Goal: Entertainment & Leisure: Consume media (video, audio)

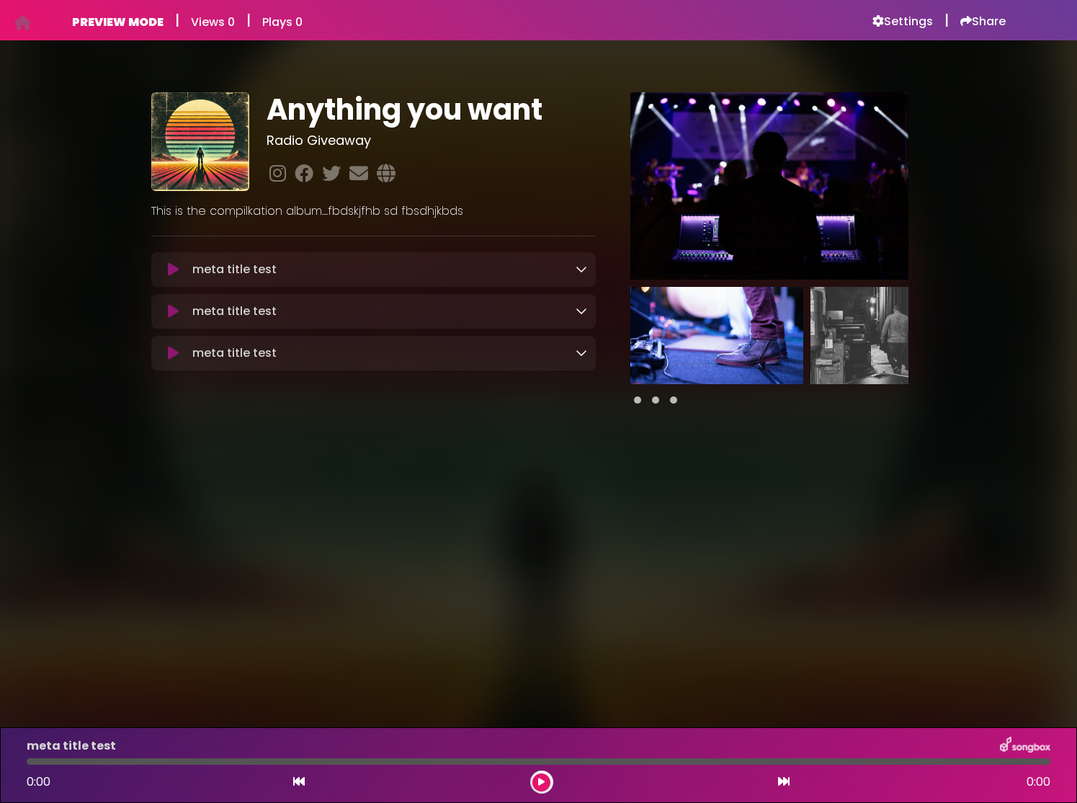
click at [750, 341] on img at bounding box center [717, 335] width 173 height 97
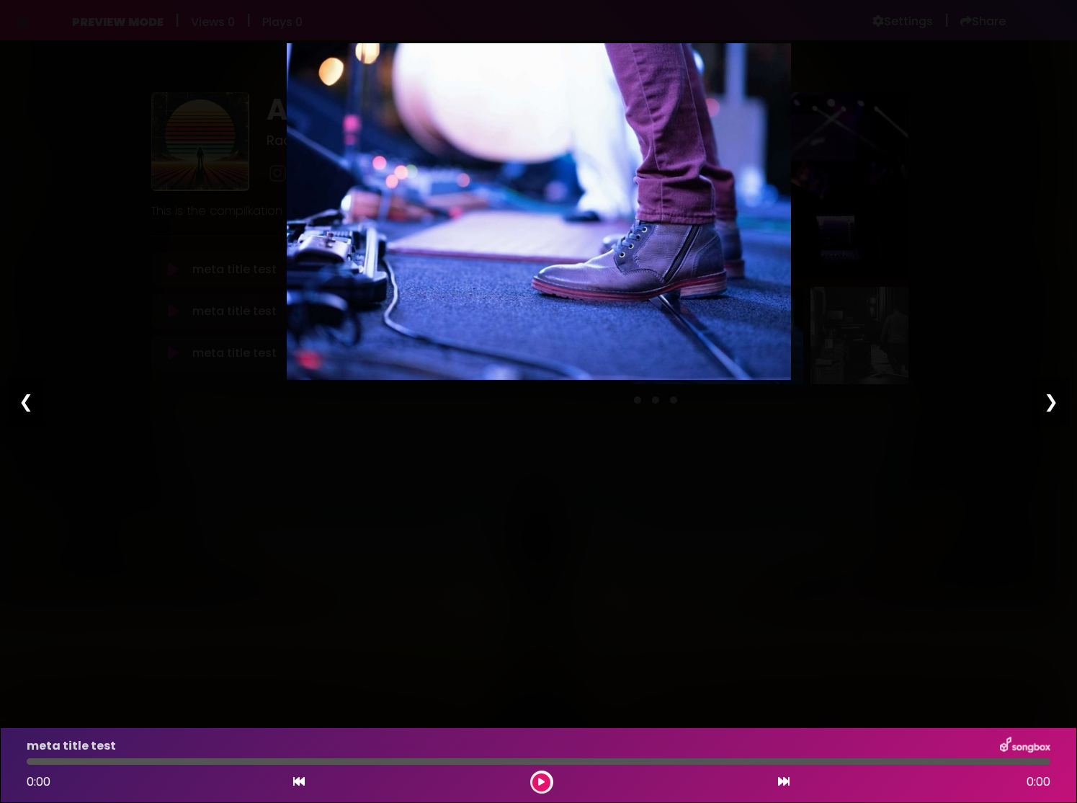
click at [1029, 347] on div "Pause Play % buffered 00:00 00:00 00:00 Exit fullscreen Enter fullscreen Play ❮…" at bounding box center [538, 401] width 1077 height 803
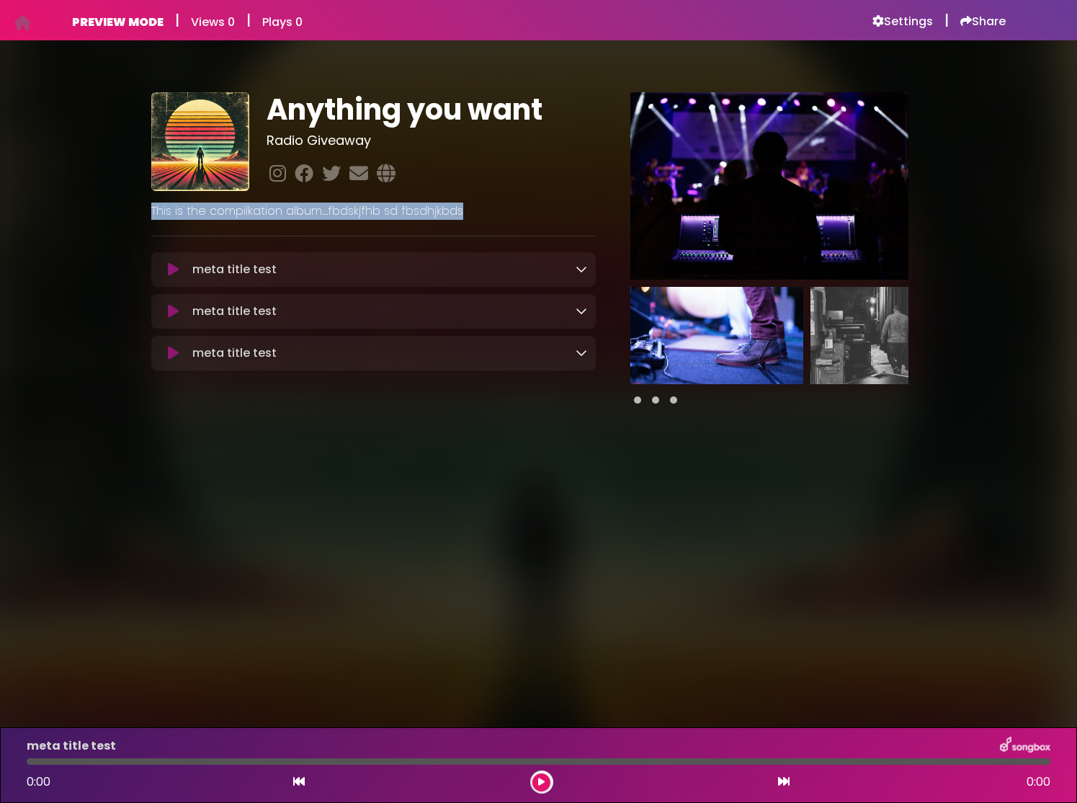
drag, startPoint x: 150, startPoint y: 208, endPoint x: 507, endPoint y: 208, distance: 356.8
click at [509, 206] on div "This is the compilkation album....fbdskjfhb sd fbsdhjkbds" at bounding box center [374, 205] width 463 height 29
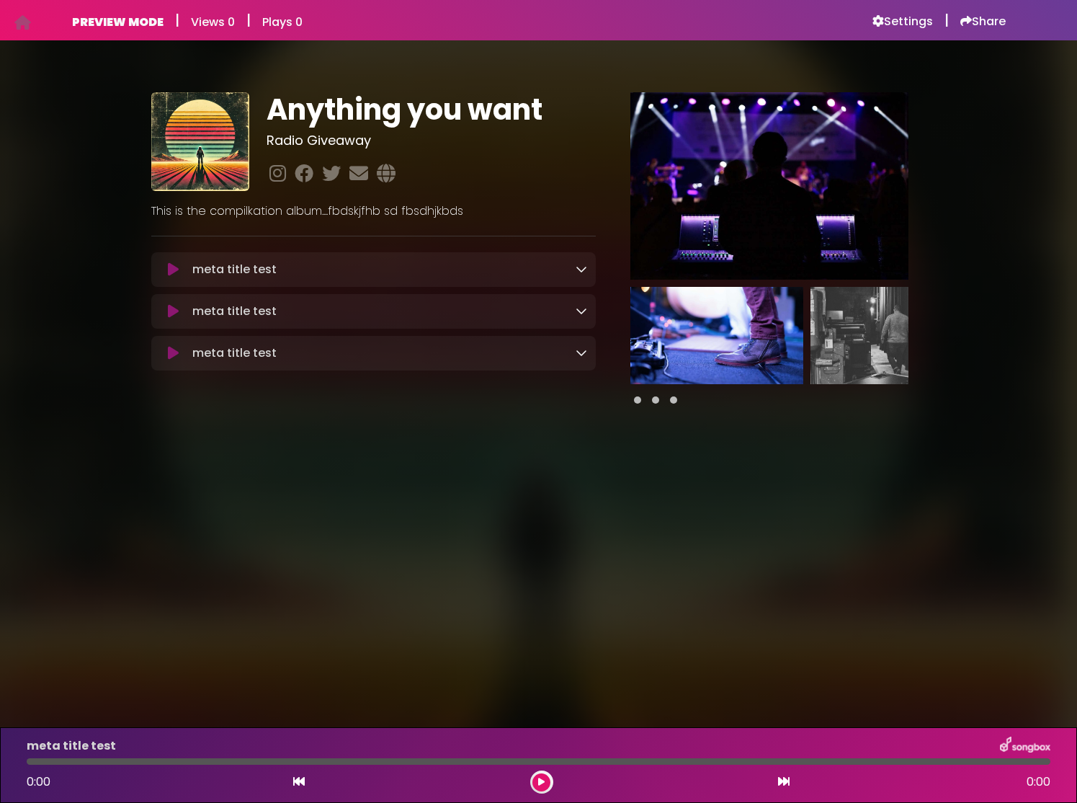
click at [458, 212] on p "This is the compilkation album....fbdskjfhb sd fbsdhjkbds" at bounding box center [373, 211] width 445 height 17
drag, startPoint x: 480, startPoint y: 212, endPoint x: 112, endPoint y: 220, distance: 367.7
click at [112, 220] on div "Anything you want Radio Giveaway ×" at bounding box center [538, 242] width 951 height 368
click at [476, 217] on p "This is the compilkation album....fbdskjfhb sd fbsdhjkbds" at bounding box center [373, 211] width 445 height 17
click at [581, 353] on icon at bounding box center [582, 353] width 12 height 12
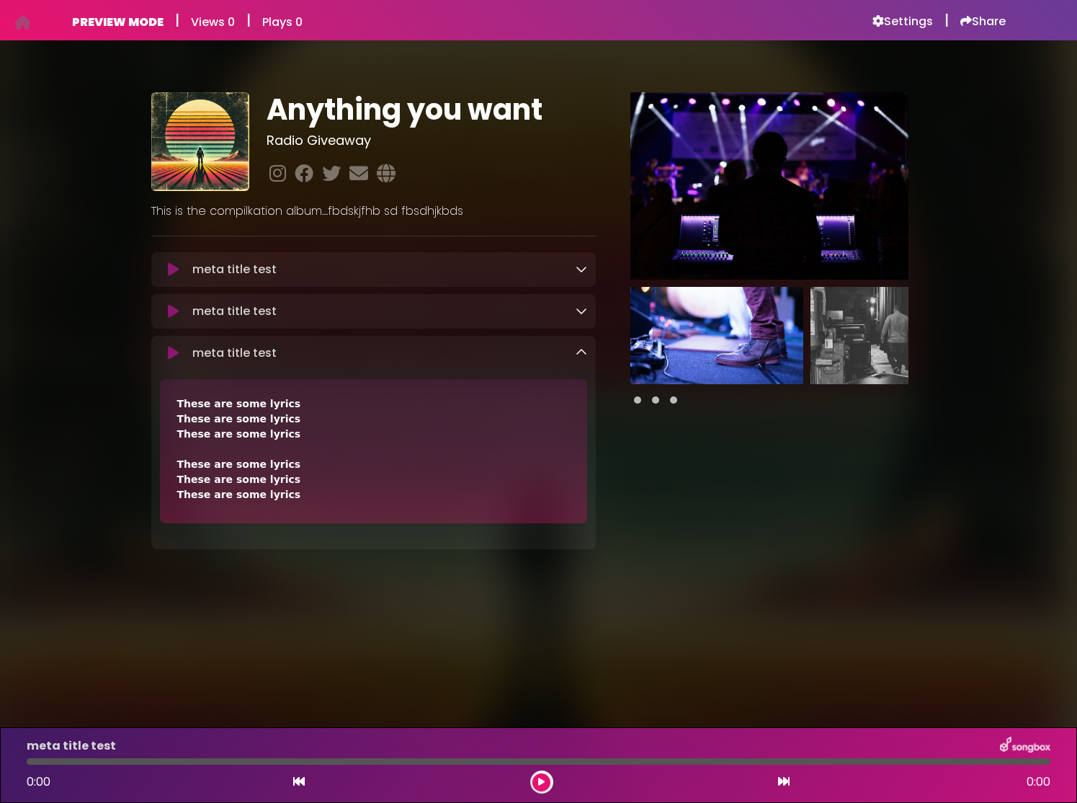
click at [582, 353] on icon at bounding box center [582, 353] width 12 height 12
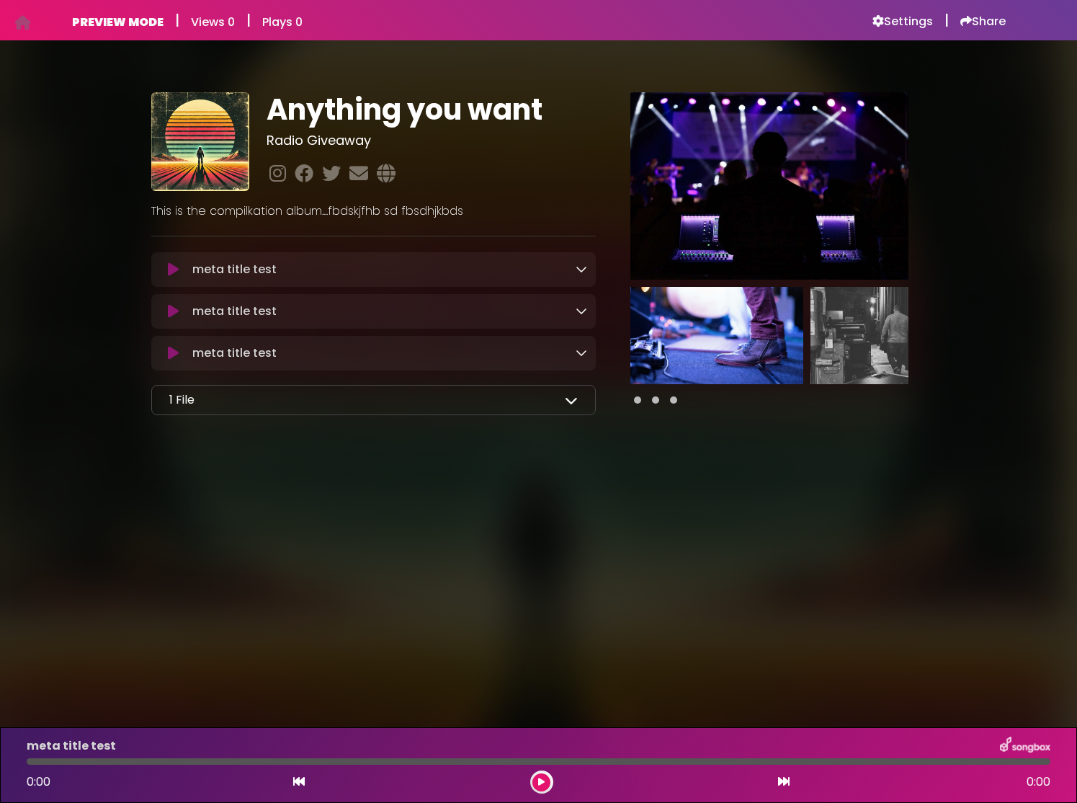
click at [171, 264] on icon at bounding box center [173, 269] width 11 height 14
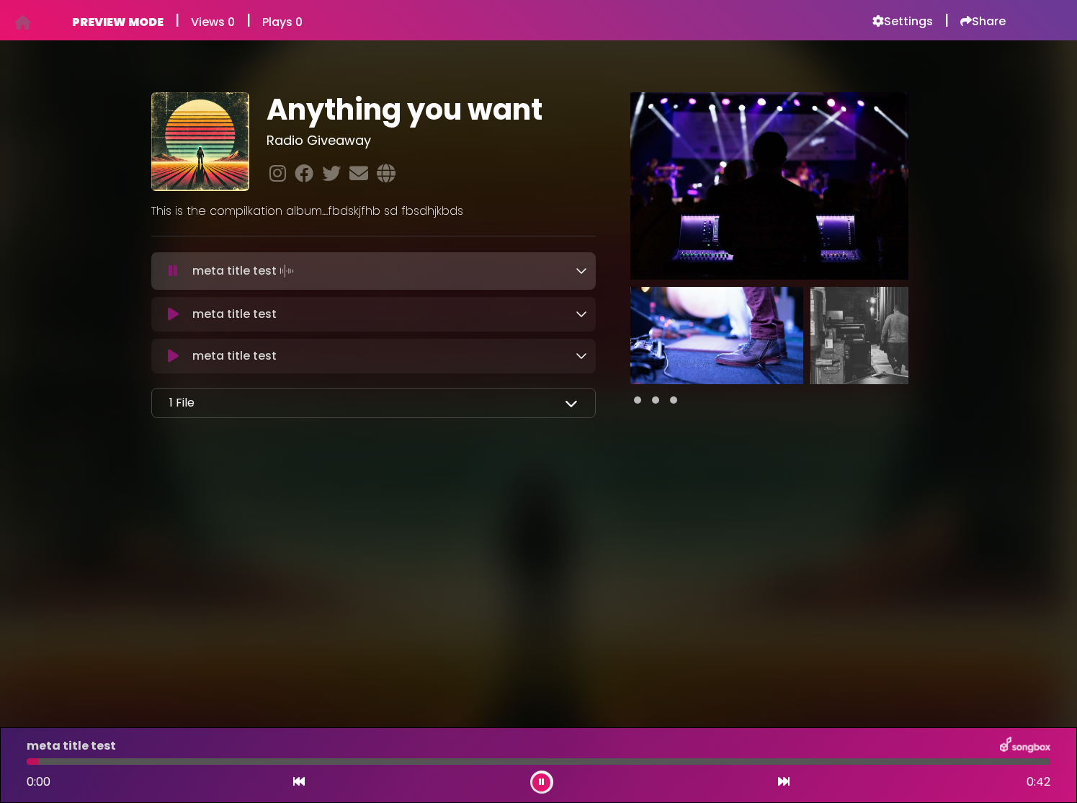
click at [177, 269] on icon at bounding box center [173, 271] width 9 height 14
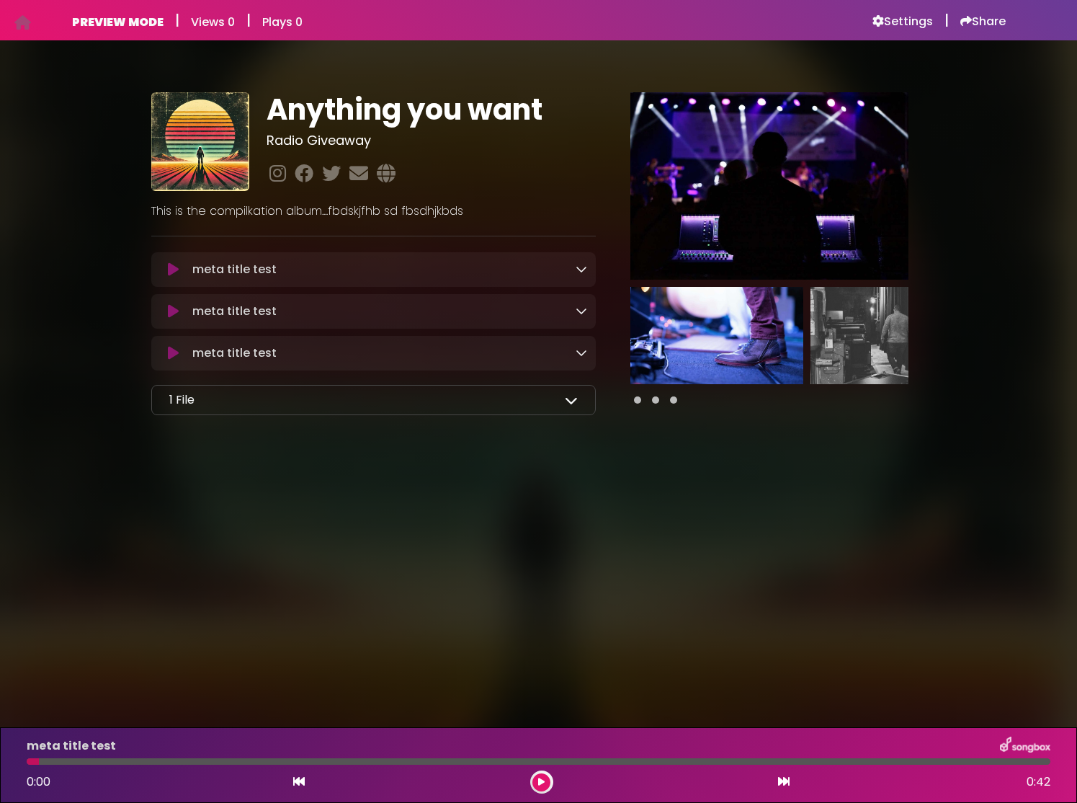
click at [576, 402] on icon at bounding box center [571, 400] width 13 height 13
click at [582, 275] on icon at bounding box center [582, 269] width 12 height 12
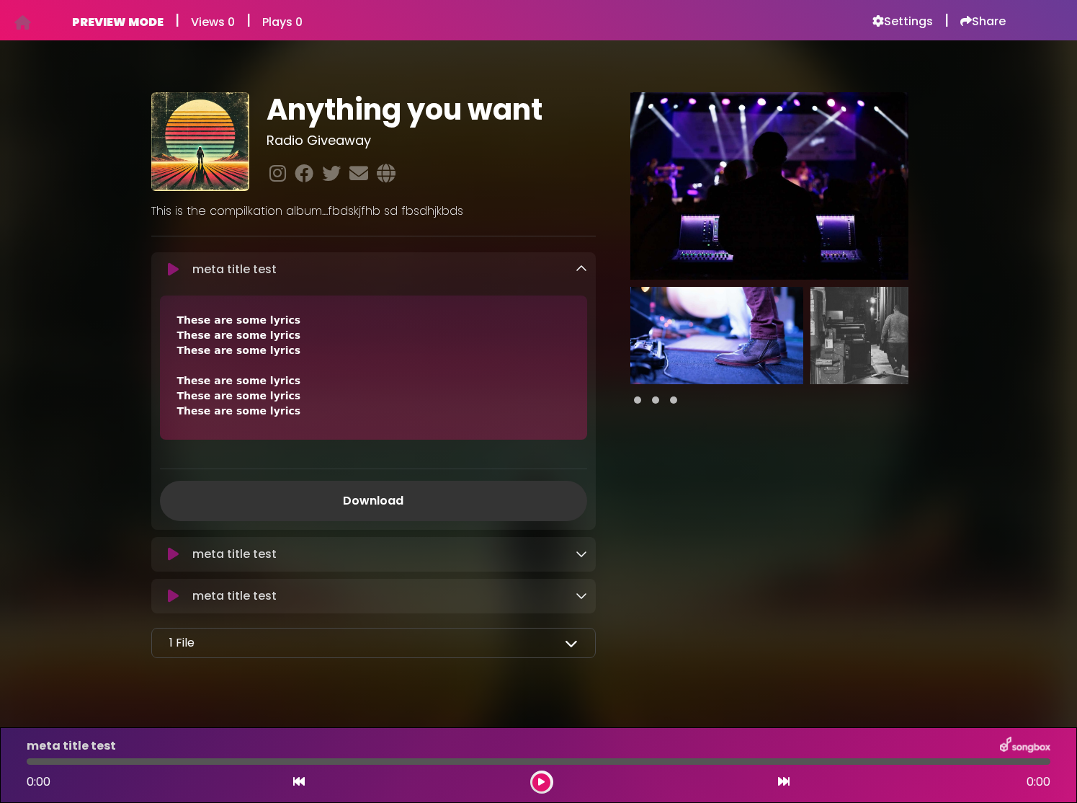
click at [585, 270] on icon at bounding box center [582, 269] width 12 height 12
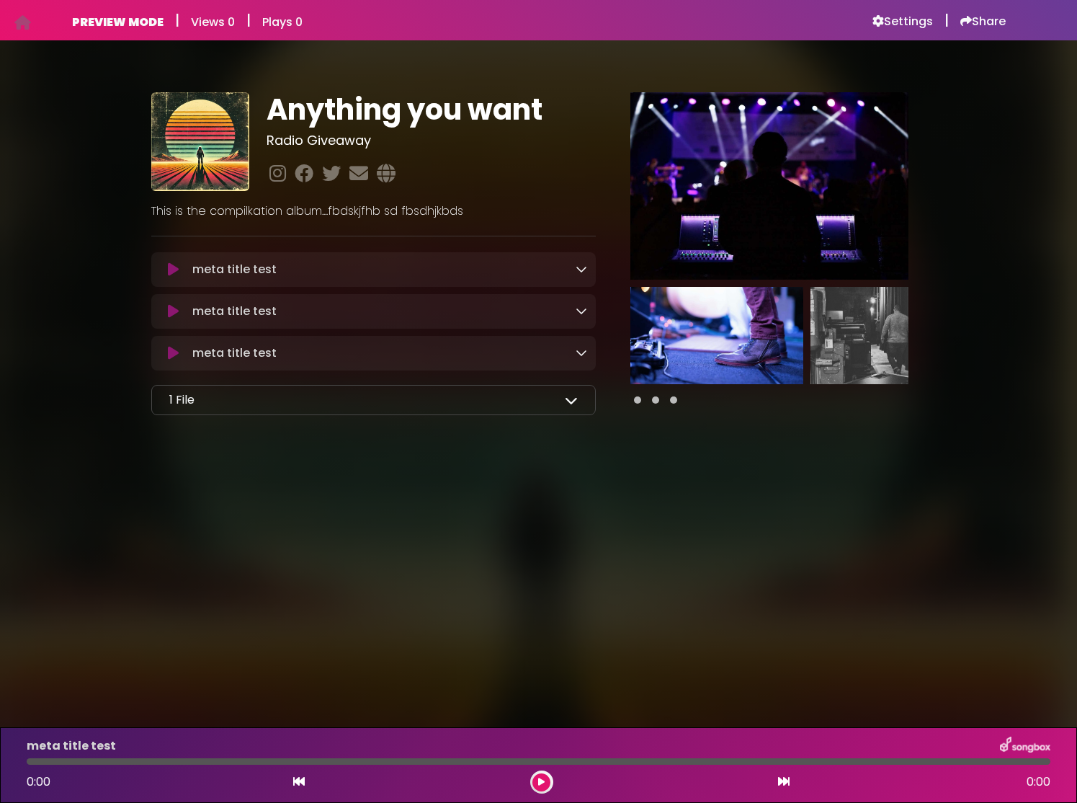
click at [583, 275] on icon at bounding box center [582, 269] width 12 height 12
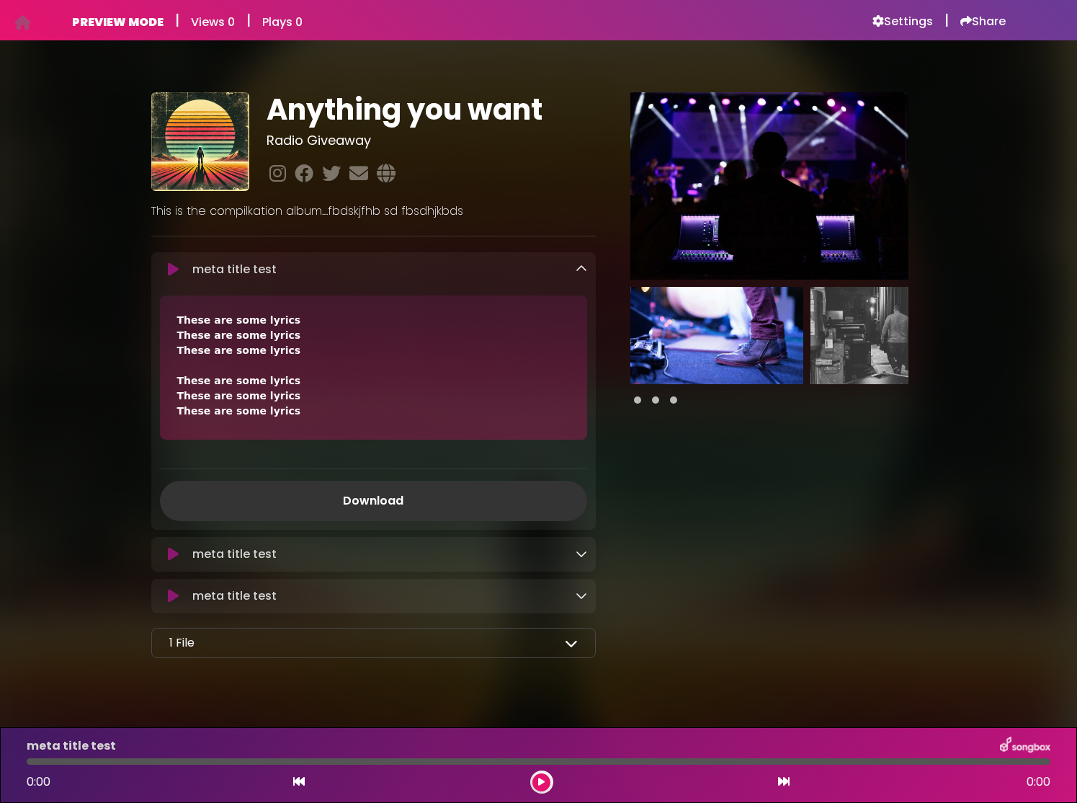
click at [579, 267] on icon at bounding box center [582, 269] width 12 height 12
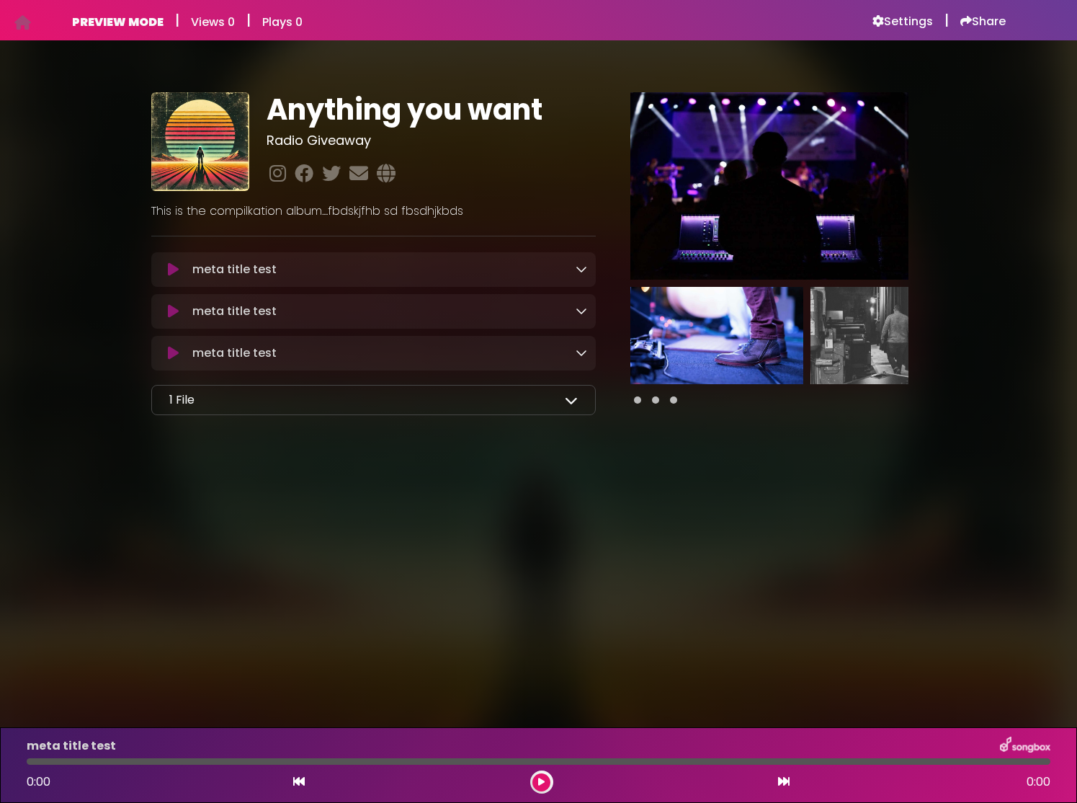
click at [571, 266] on div "meta title test Loading Track..." at bounding box center [387, 269] width 401 height 17
click at [577, 269] on icon at bounding box center [582, 269] width 12 height 12
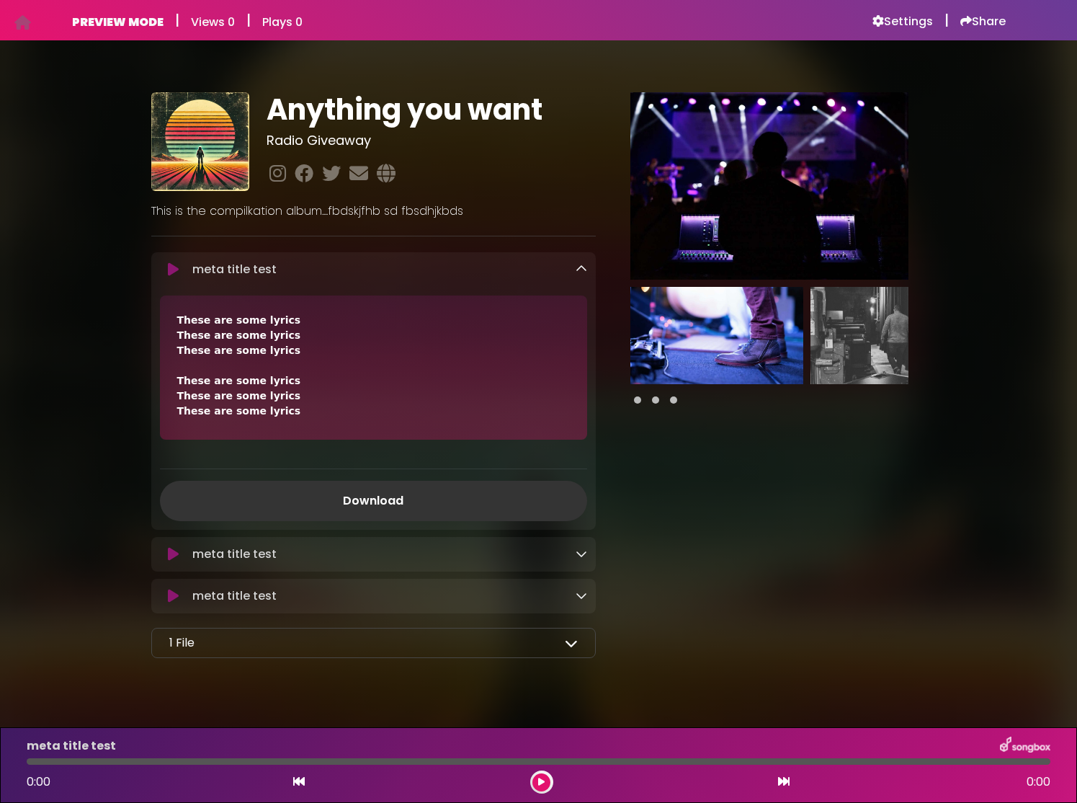
click at [587, 265] on icon at bounding box center [582, 269] width 12 height 12
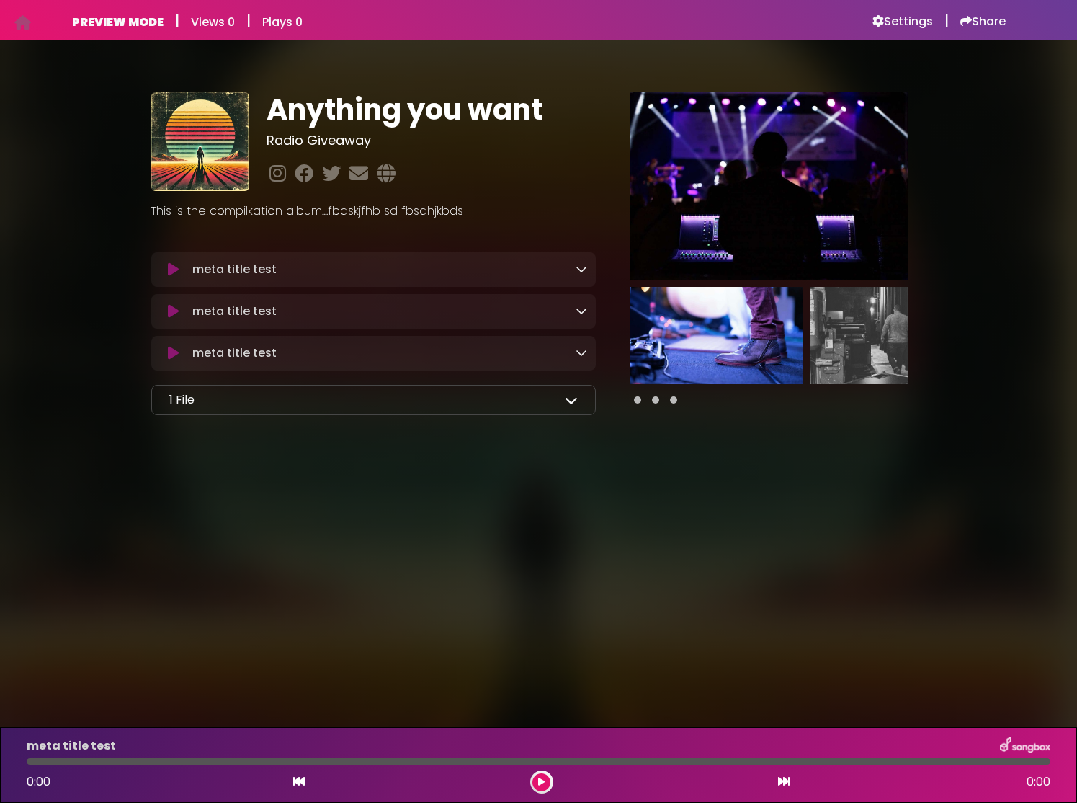
click at [568, 402] on icon at bounding box center [571, 400] width 13 height 13
click at [567, 401] on icon at bounding box center [571, 400] width 13 height 13
